Goal: Navigation & Orientation: Find specific page/section

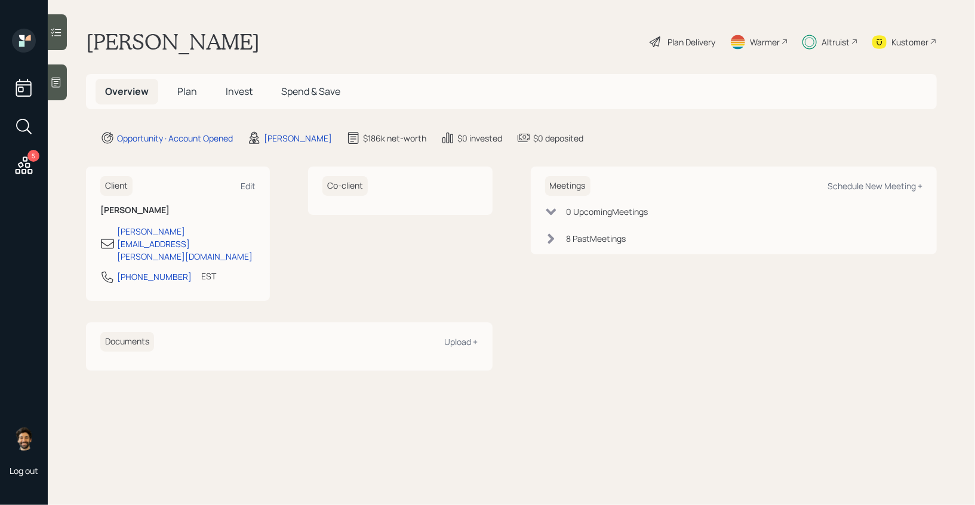
click at [845, 40] on div "Altruist" at bounding box center [836, 42] width 28 height 13
click at [895, 41] on div "Kustomer" at bounding box center [910, 42] width 37 height 13
